Goal: Task Accomplishment & Management: Complete application form

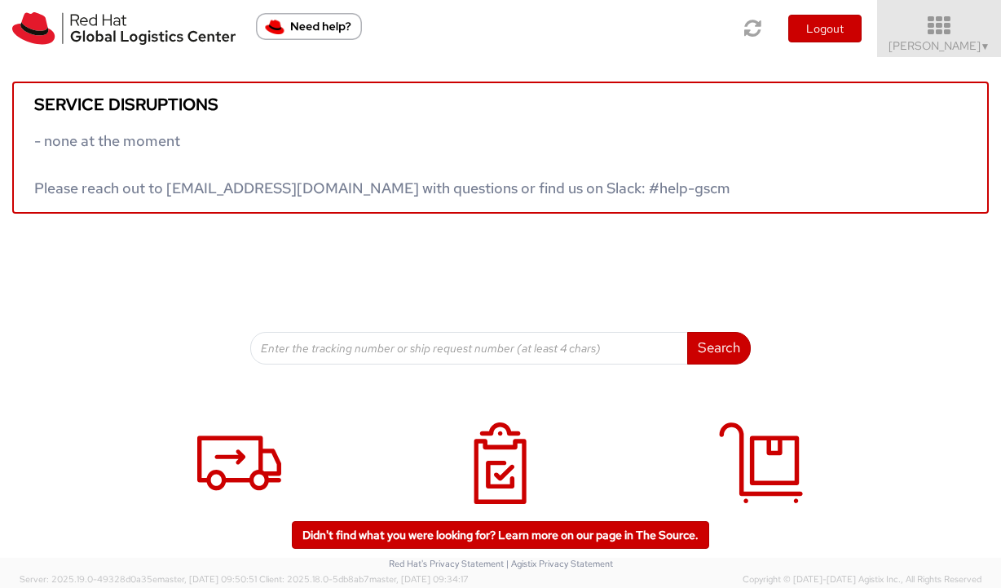
click at [945, 46] on span "Vitoria Alencar ▼" at bounding box center [939, 45] width 102 height 15
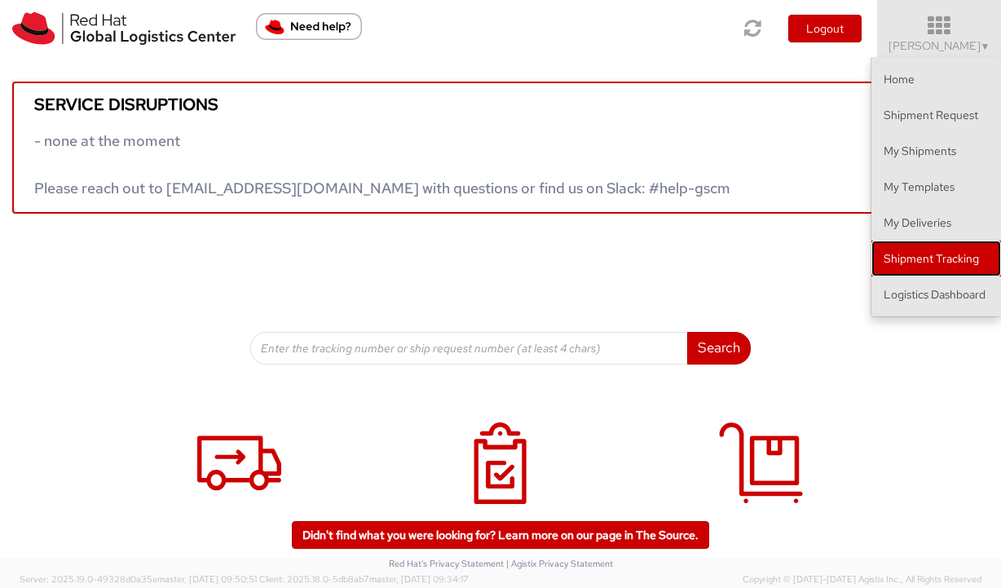
click at [927, 261] on link "Shipment Tracking" at bounding box center [936, 258] width 130 height 36
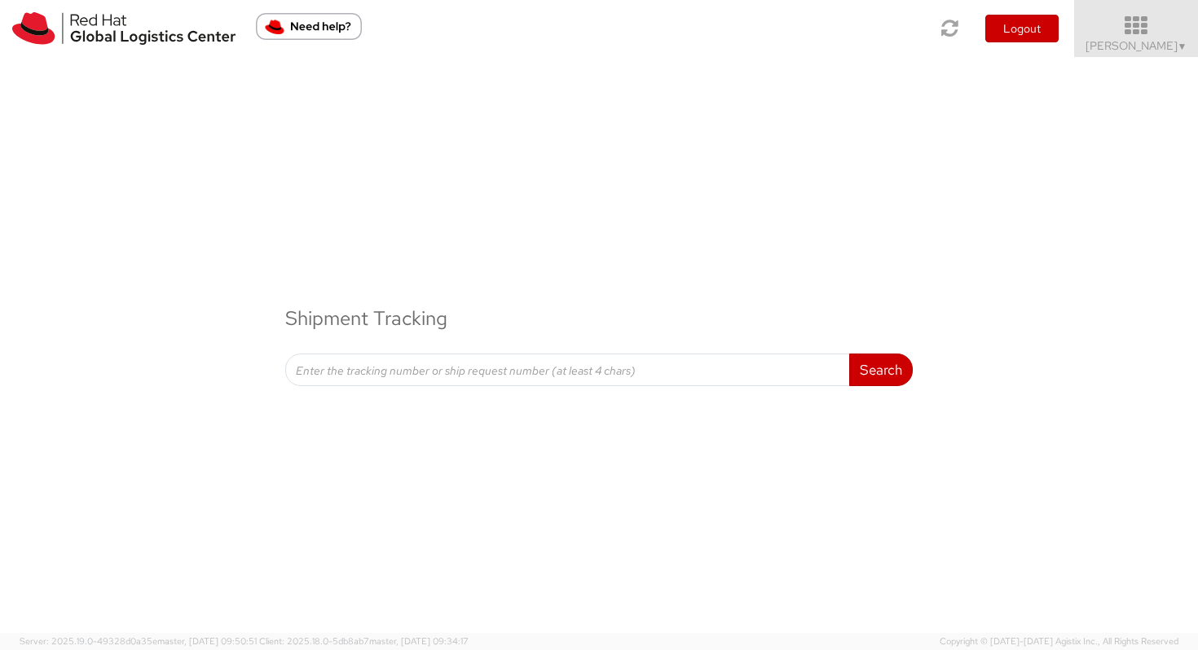
click at [1000, 44] on span "Vitoria Alencar ▼" at bounding box center [1136, 45] width 102 height 15
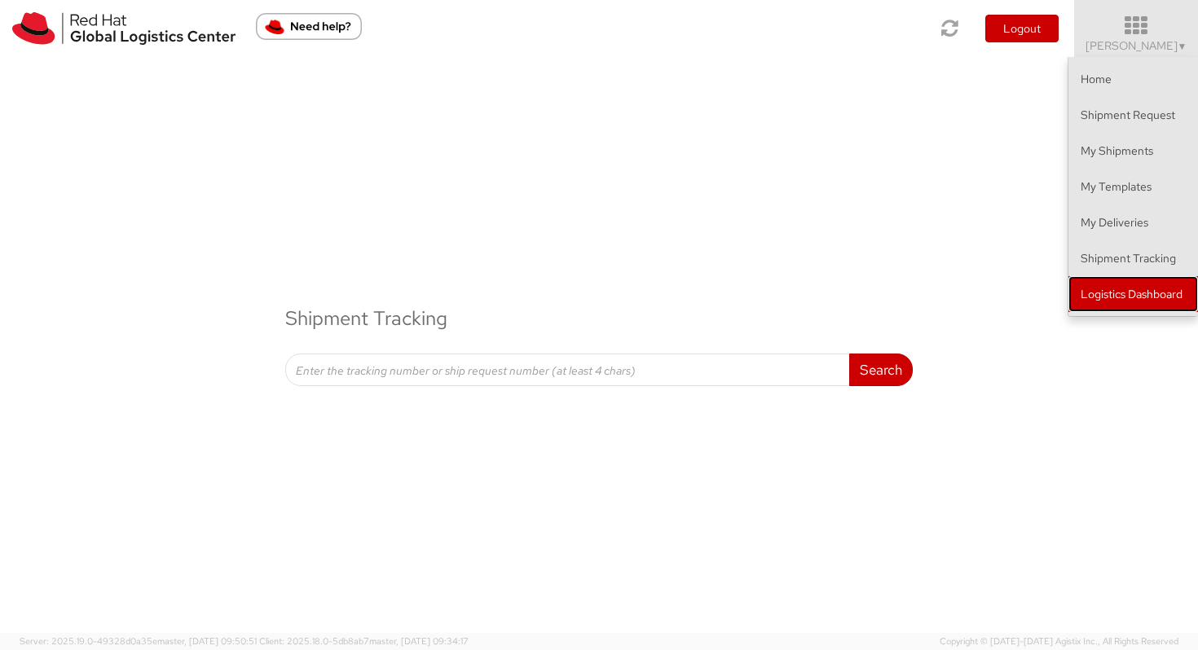
click at [1000, 305] on link "Logistics Dashboard" at bounding box center [1133, 294] width 130 height 36
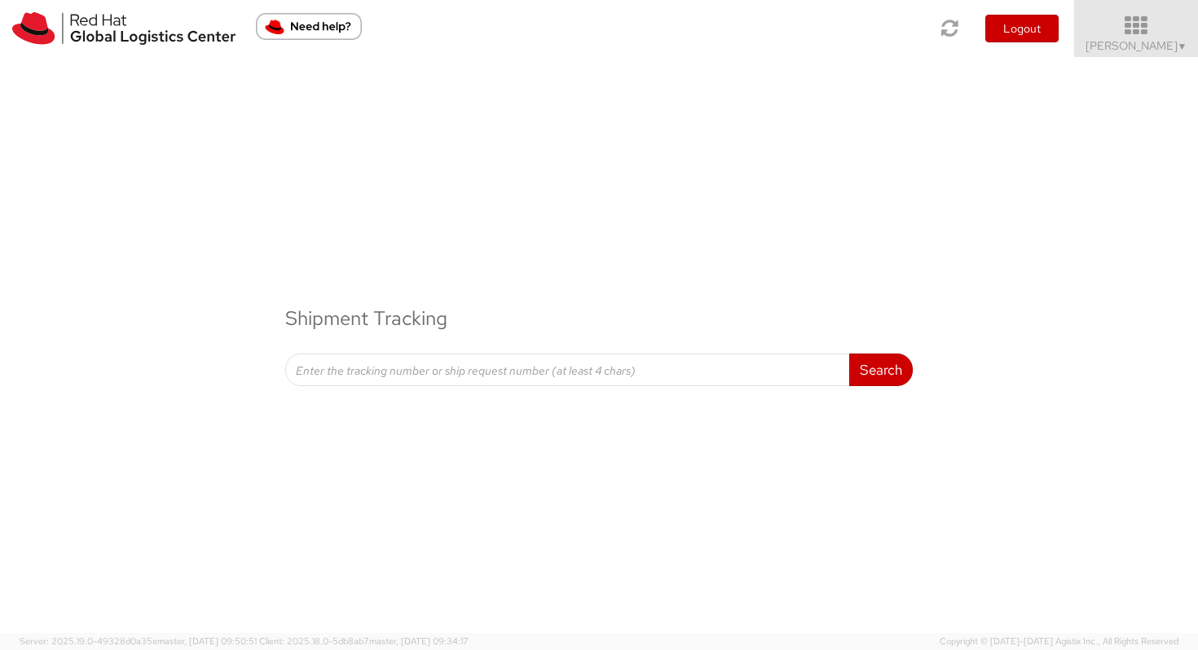
click at [1000, 38] on span "Vitoria Alencar ▼" at bounding box center [1136, 45] width 102 height 15
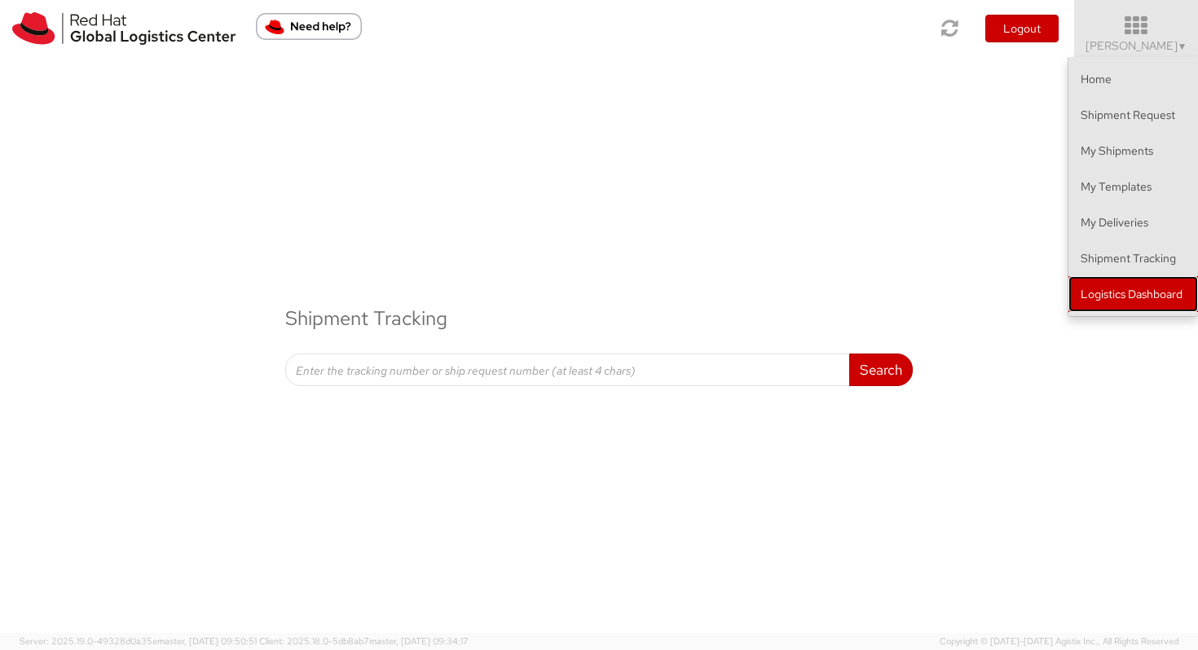
click at [1000, 285] on link "Logistics Dashboard" at bounding box center [1133, 294] width 130 height 36
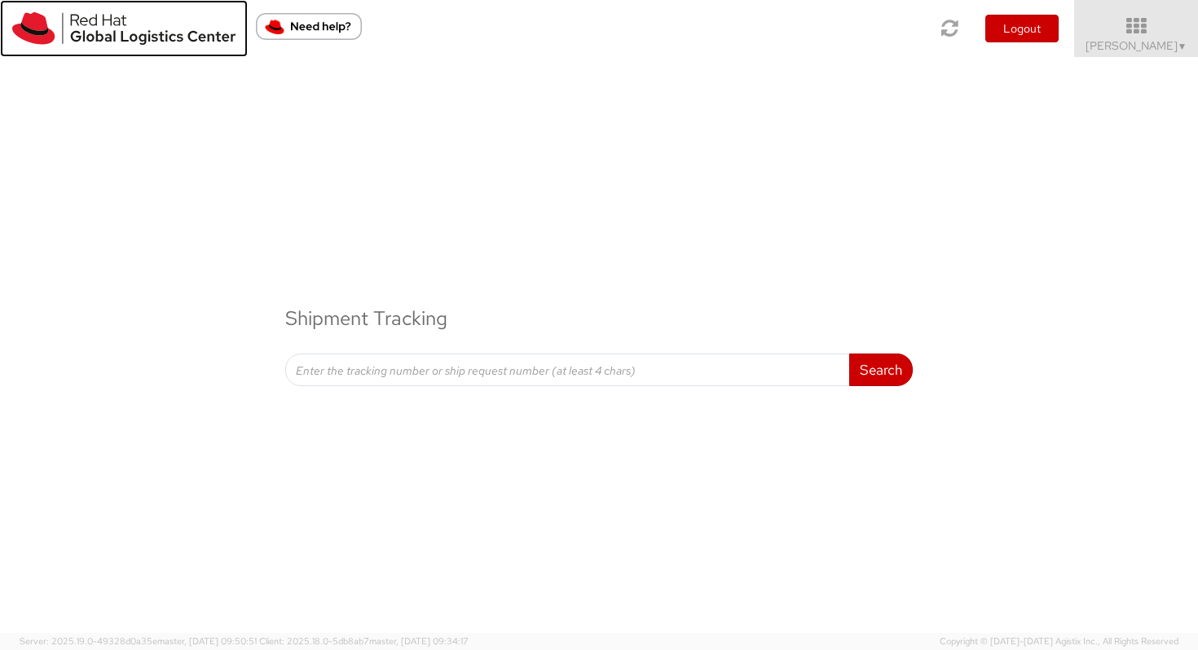
click at [158, 45] on link at bounding box center [124, 28] width 248 height 57
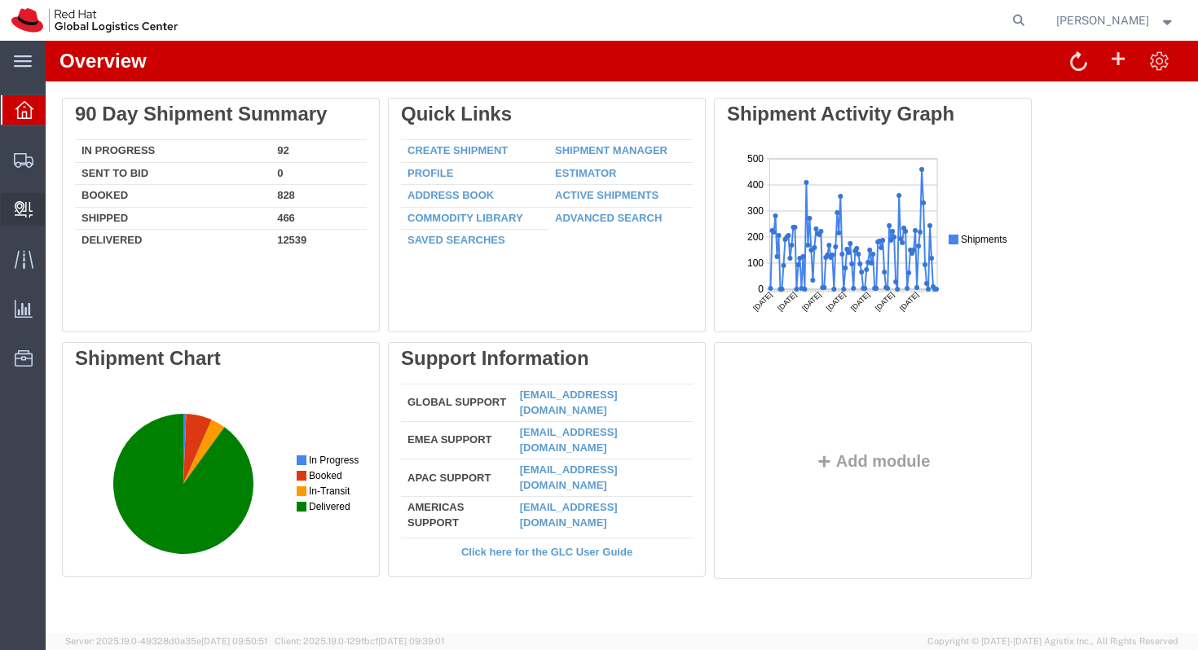
click at [0, 0] on span "Create Delivery" at bounding box center [0, 0] width 0 height 0
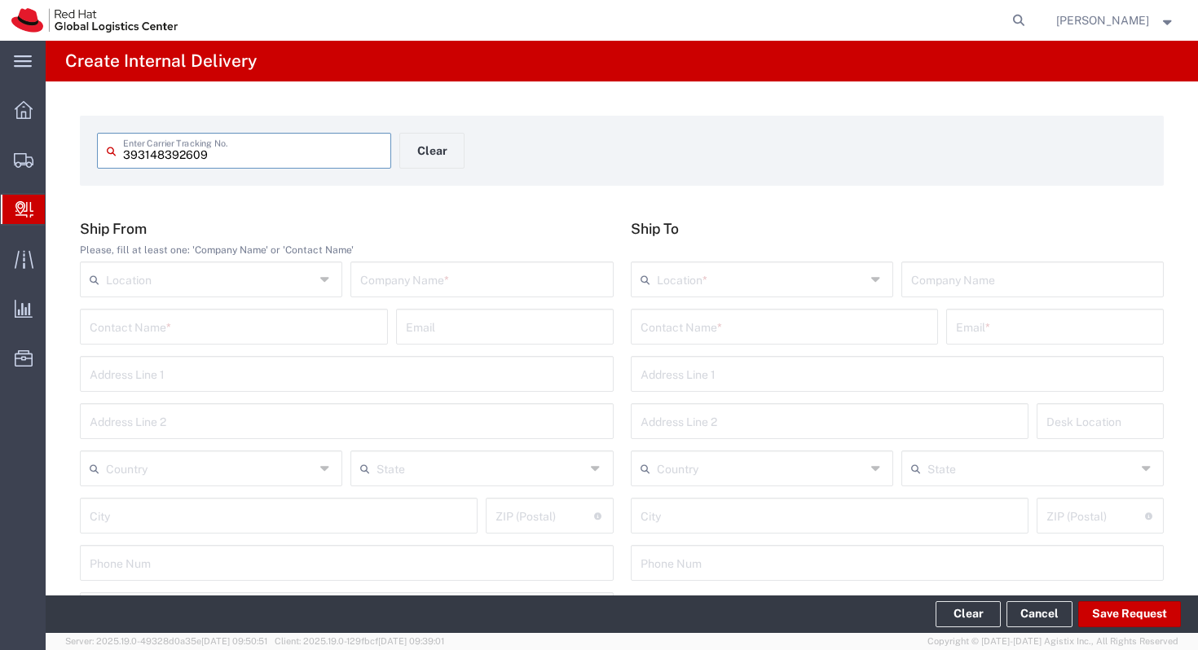
type input "393148392609"
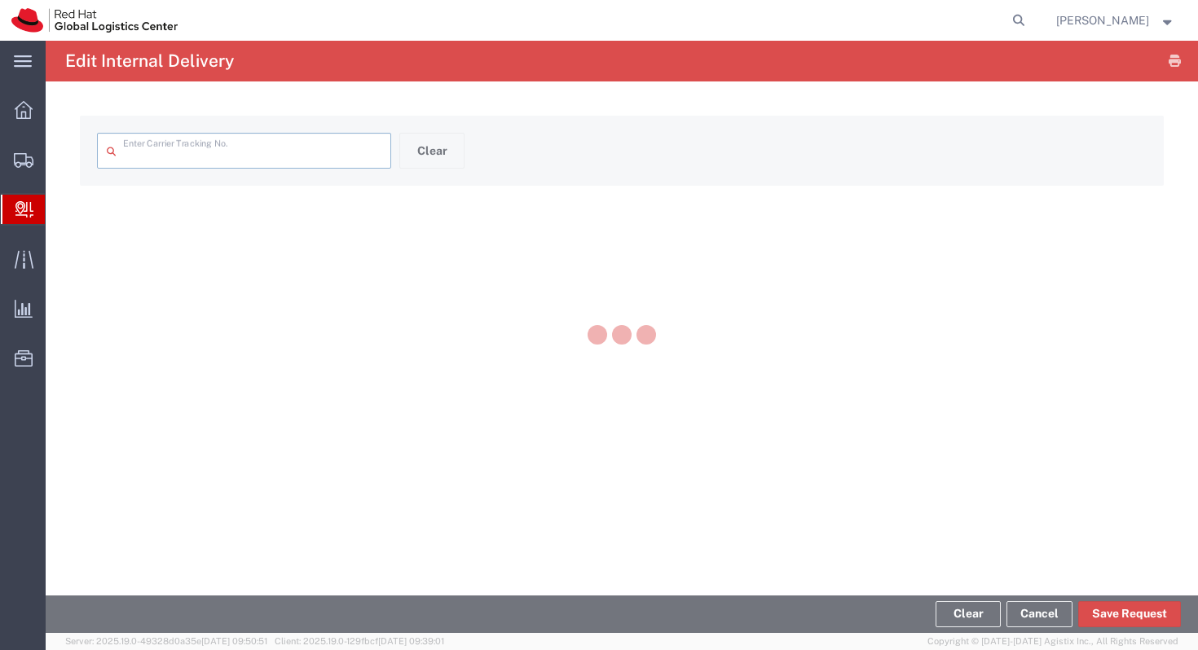
type input "393148392609"
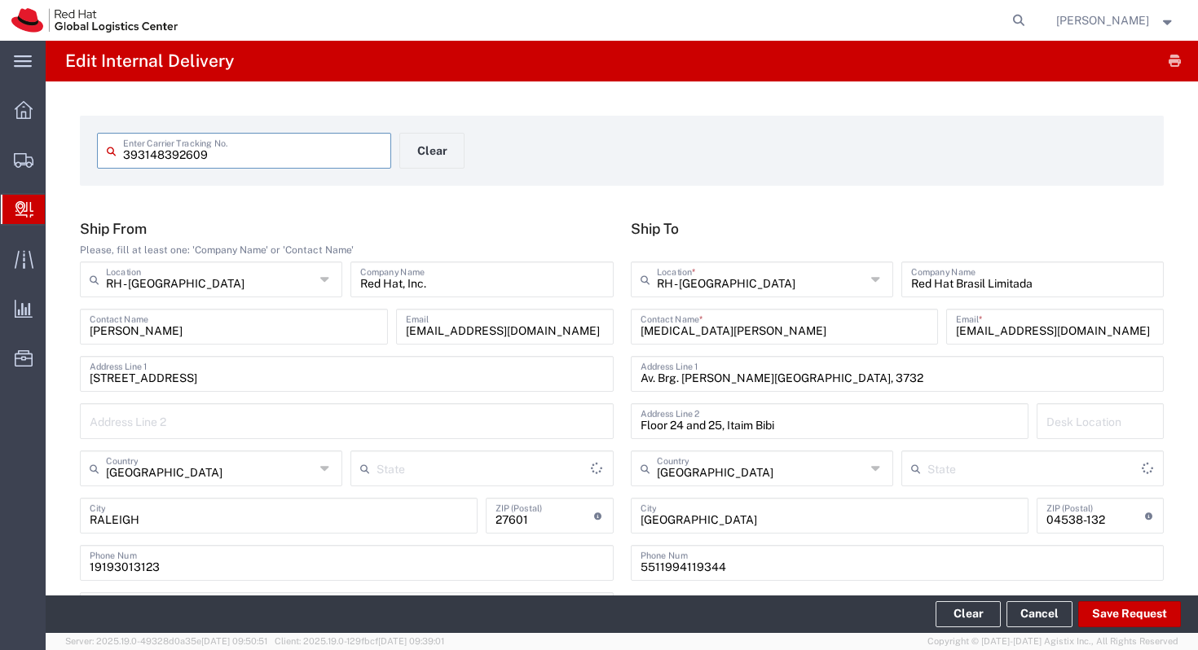
type input "Envelope"
type input "North Carolina"
type input "São Paulo"
type input "International Priority EOD"
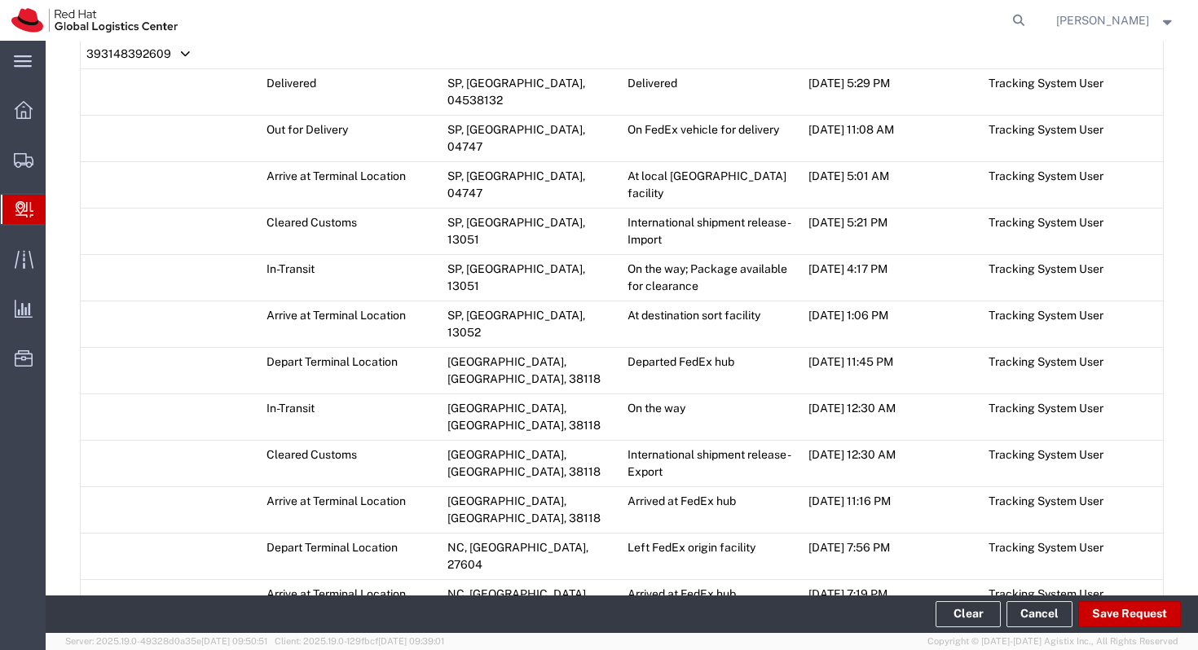
scroll to position [1071, 0]
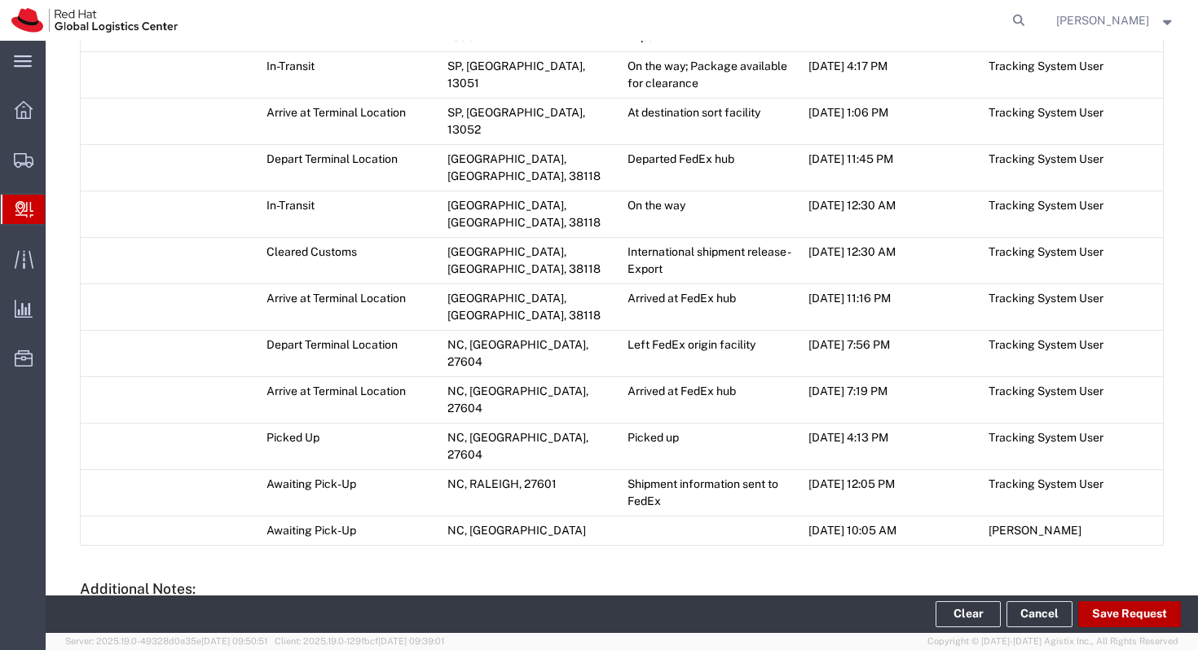
click at [1107, 610] on button "Save Request" at bounding box center [1129, 614] width 103 height 26
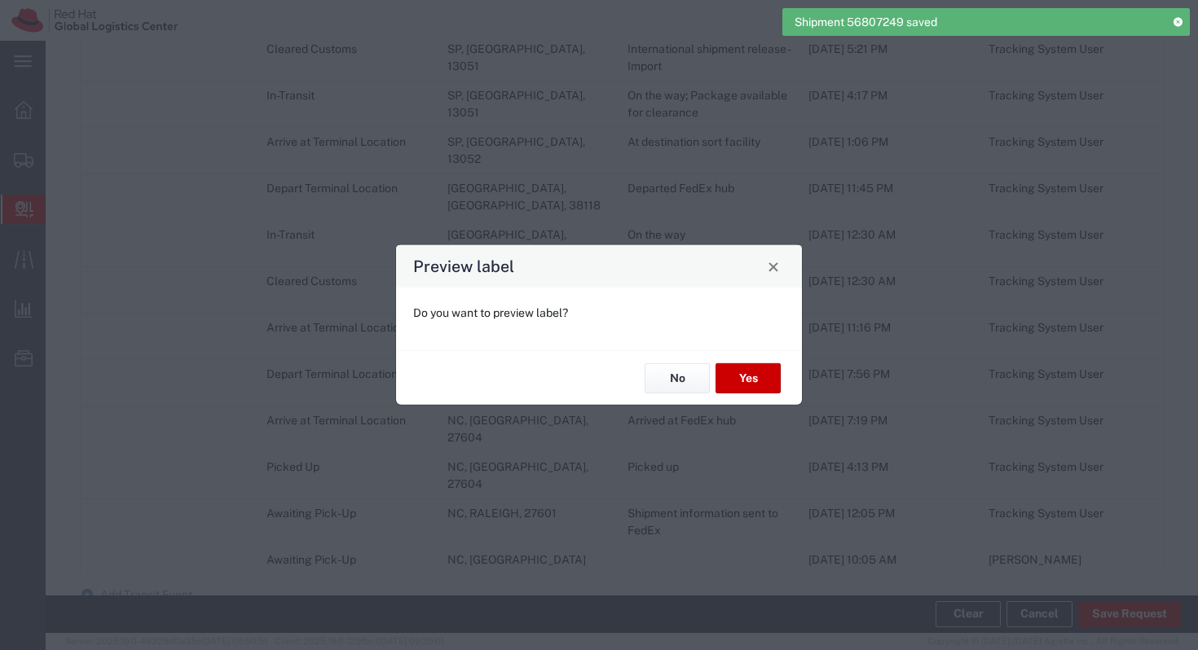
type input "Envelope"
type input "International Priority EOD"
click at [735, 376] on button "Yes" at bounding box center [748, 378] width 65 height 30
